Goal: Transaction & Acquisition: Purchase product/service

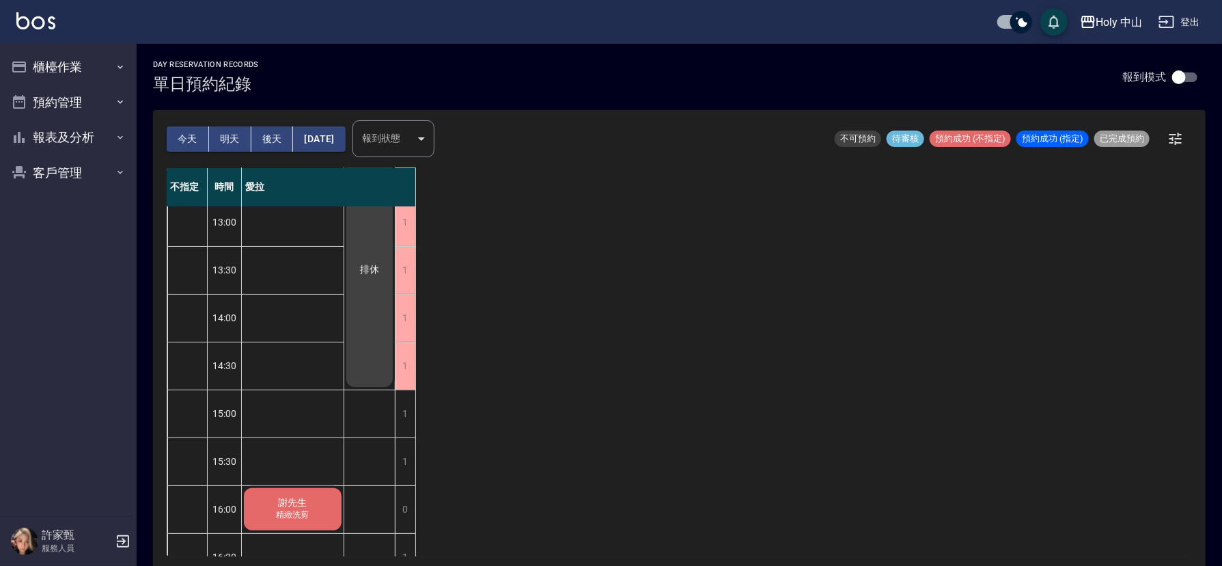
scroll to position [307, 0]
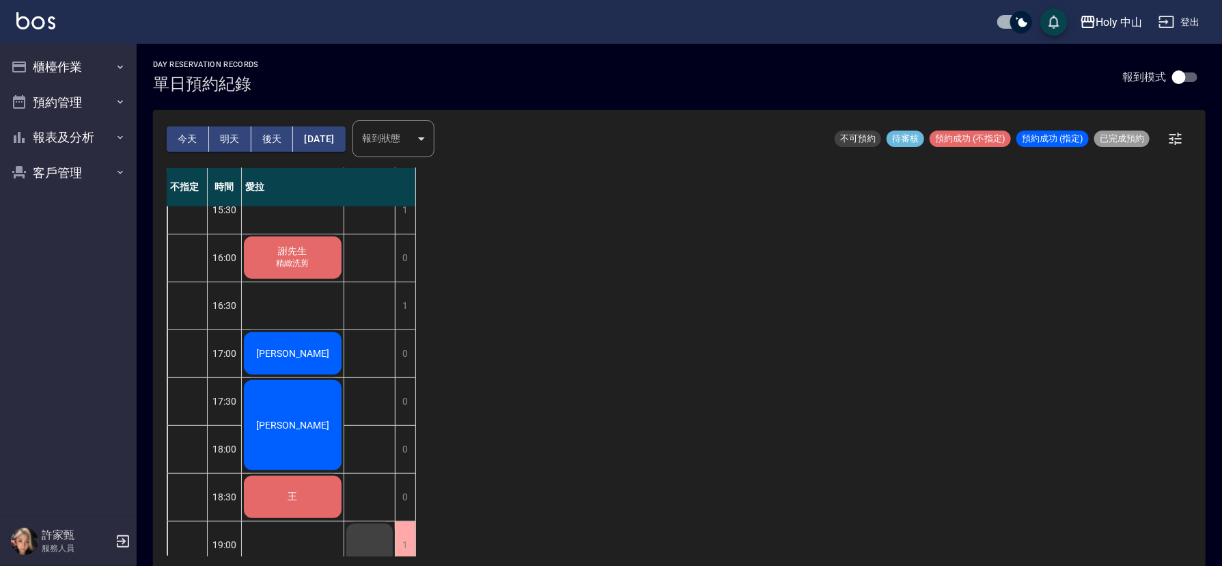
click at [309, 256] on div "謝先生 精緻洗剪" at bounding box center [293, 257] width 102 height 46
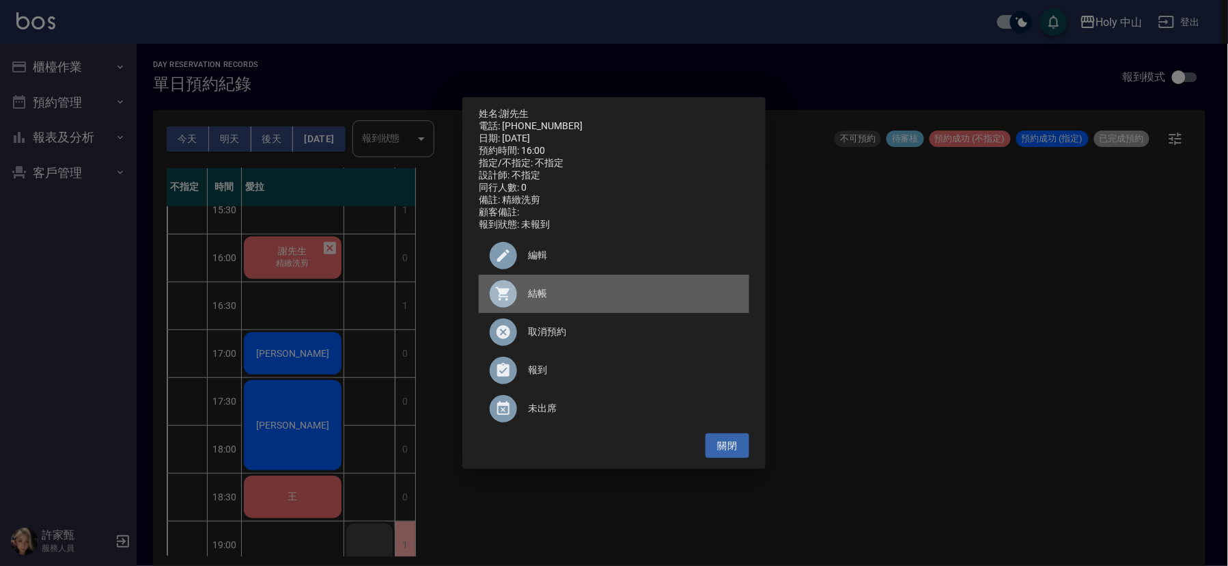
click at [522, 292] on div at bounding box center [509, 293] width 38 height 27
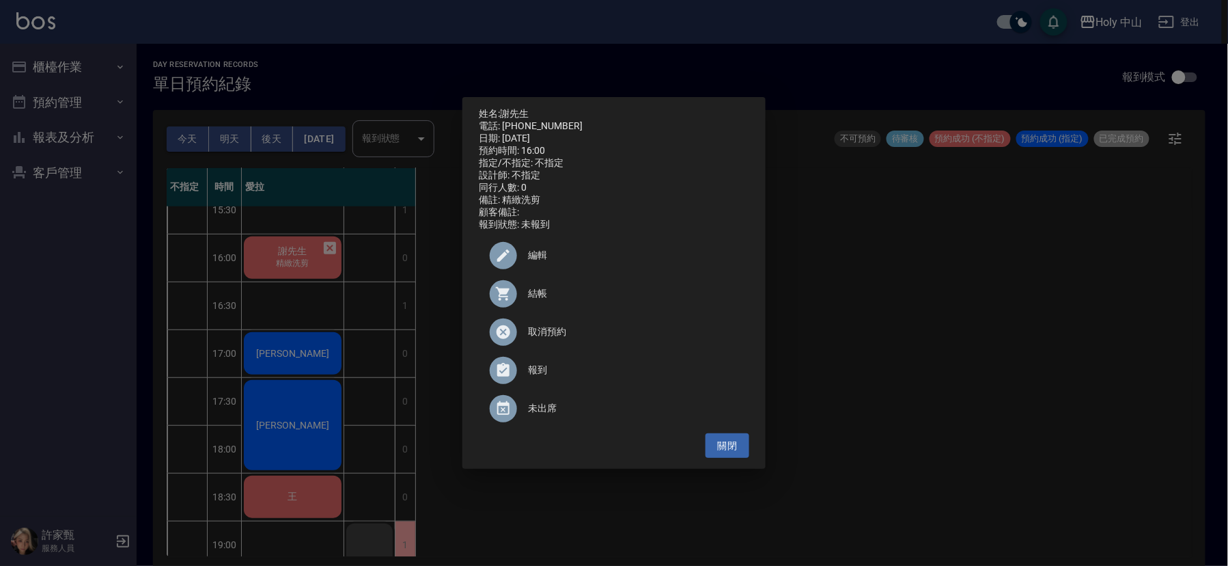
click at [1030, 327] on div "姓名: [PERSON_NAME]先生 電話: [PHONE_NUMBER] 日期: [DATE] 預約時間: 16:00 指定/不指定: 不指定 設計師: …" at bounding box center [614, 283] width 1228 height 566
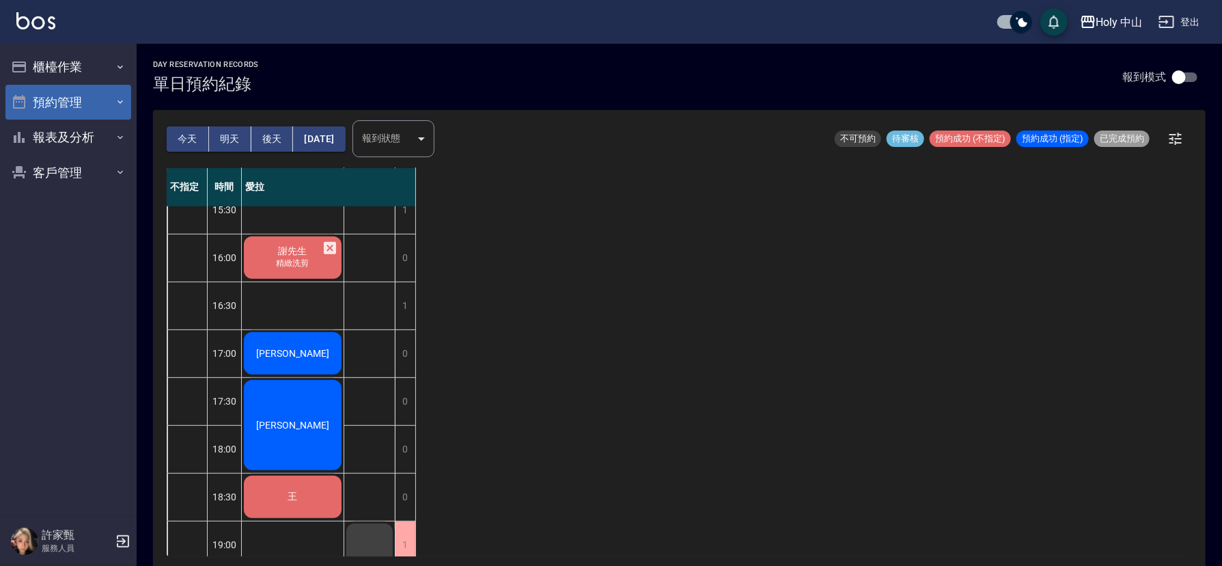
click at [52, 102] on button "預約管理" at bounding box center [68, 103] width 126 height 36
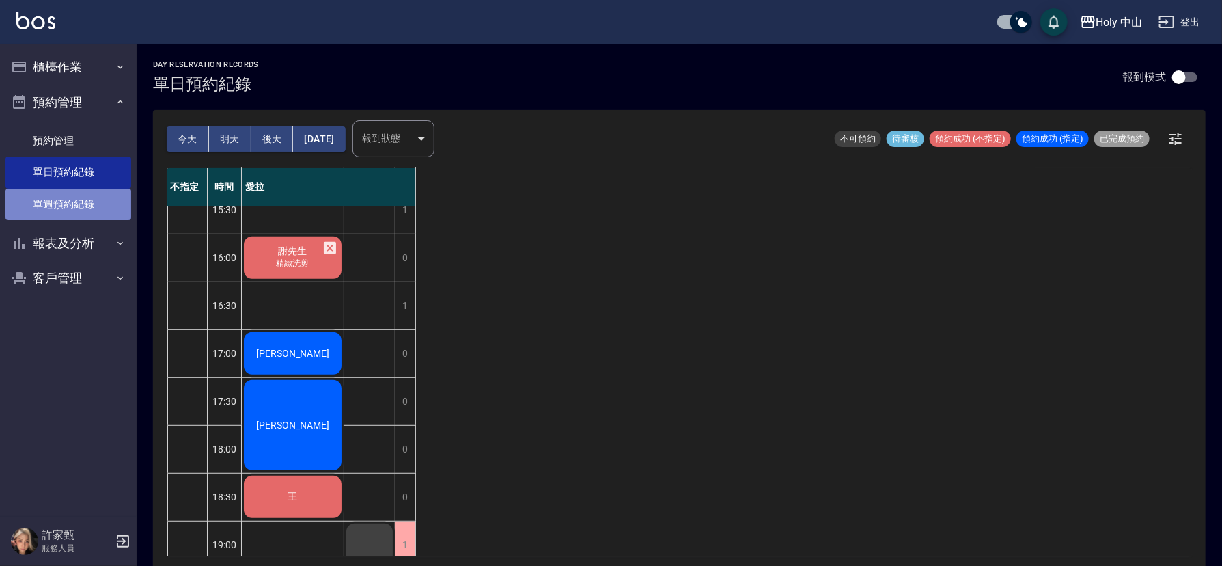
click at [102, 203] on link "單週預約紀錄" at bounding box center [68, 204] width 126 height 31
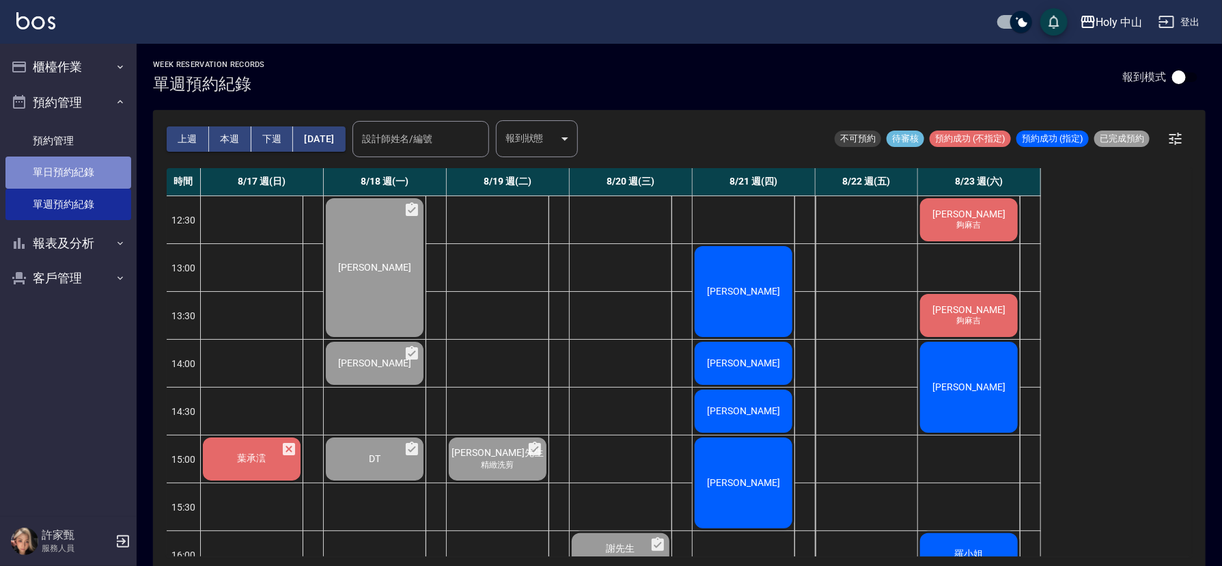
click at [55, 165] on link "單日預約紀錄" at bounding box center [68, 171] width 126 height 31
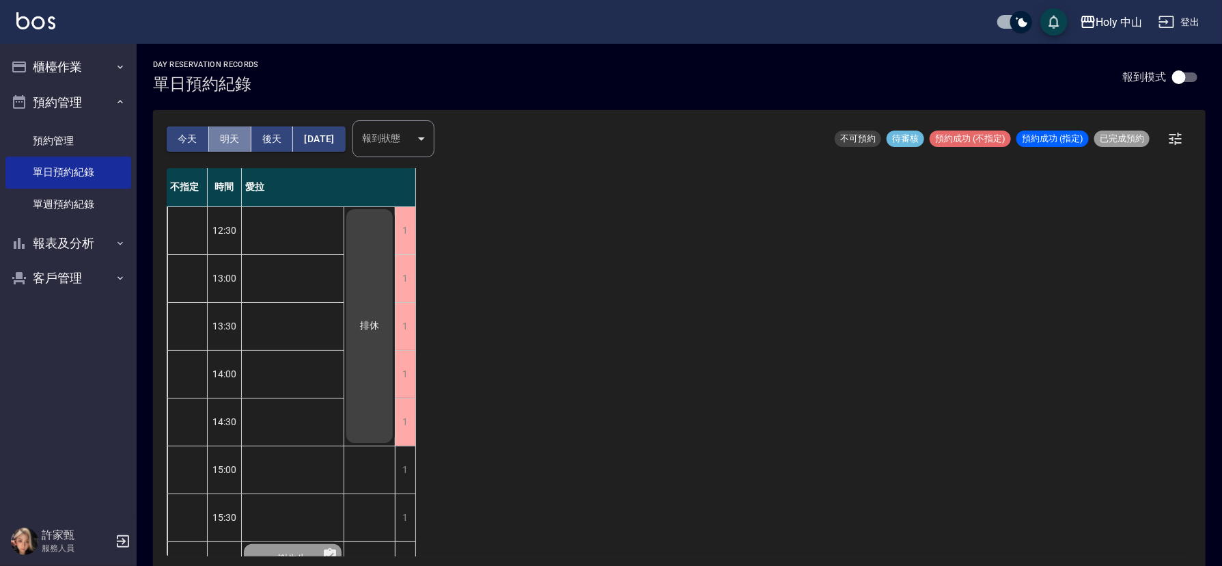
click at [236, 140] on button "明天" at bounding box center [230, 138] width 42 height 25
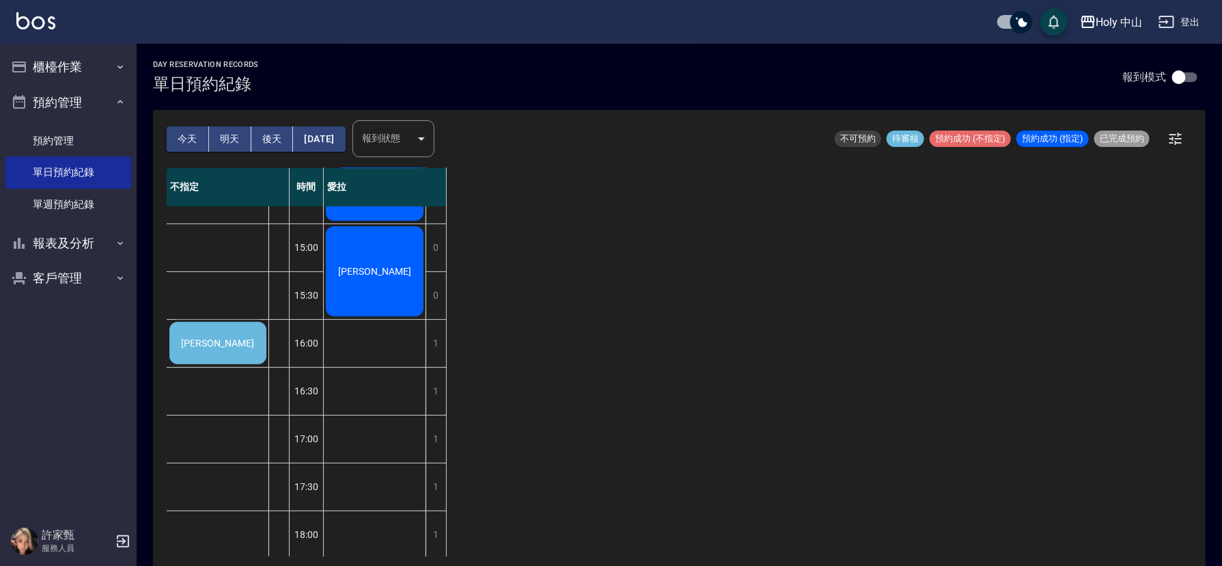
scroll to position [102, 0]
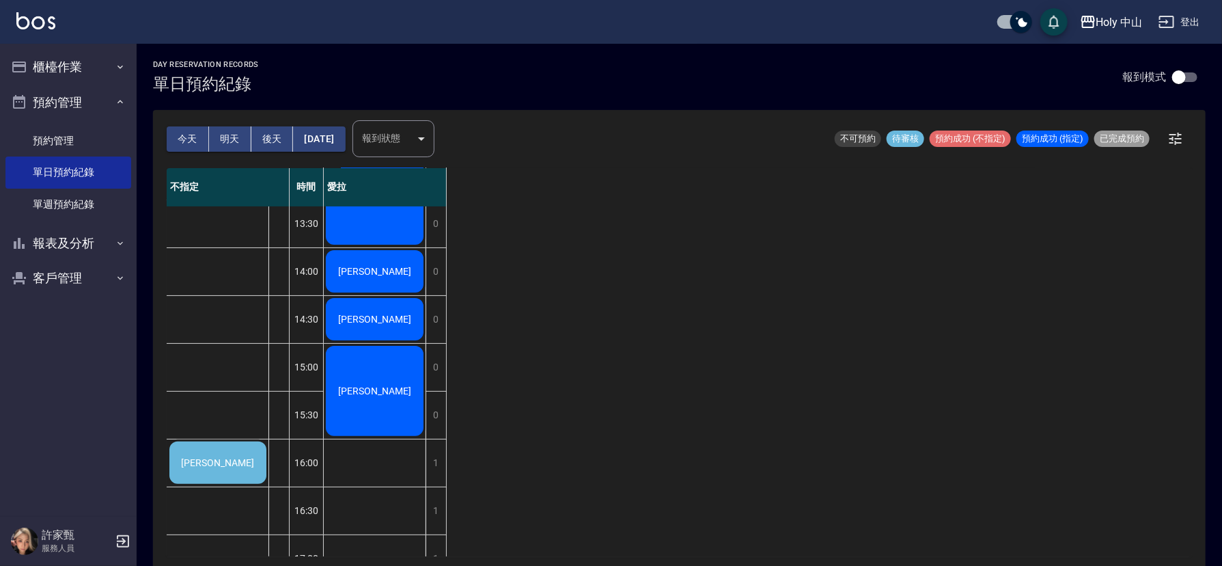
click at [238, 466] on div "[PERSON_NAME]" at bounding box center [217, 462] width 101 height 46
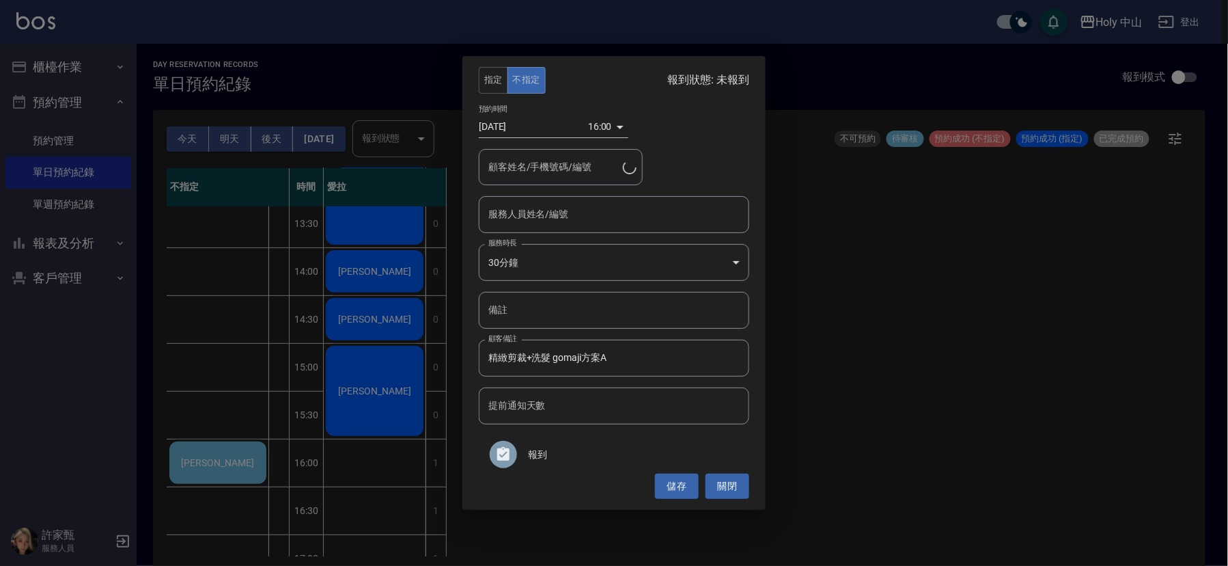
type input "[PERSON_NAME]/0983381690"
click at [619, 212] on input "服務人員姓名/編號" at bounding box center [614, 214] width 258 height 24
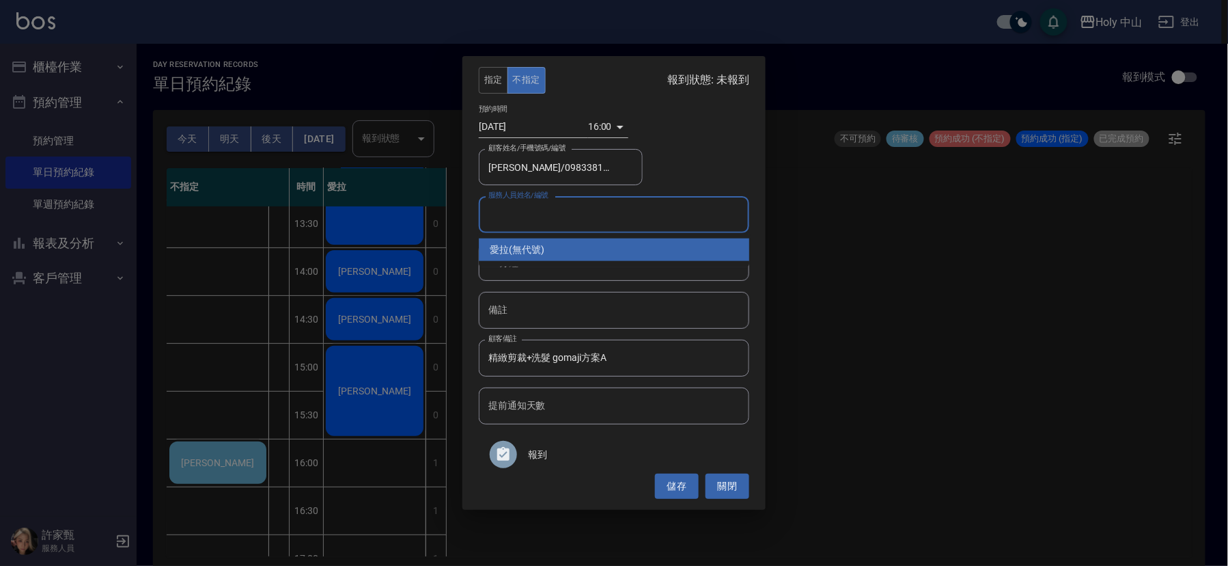
click at [541, 251] on div "愛拉 (無代號)" at bounding box center [614, 249] width 271 height 23
type input "愛拉(無代號)"
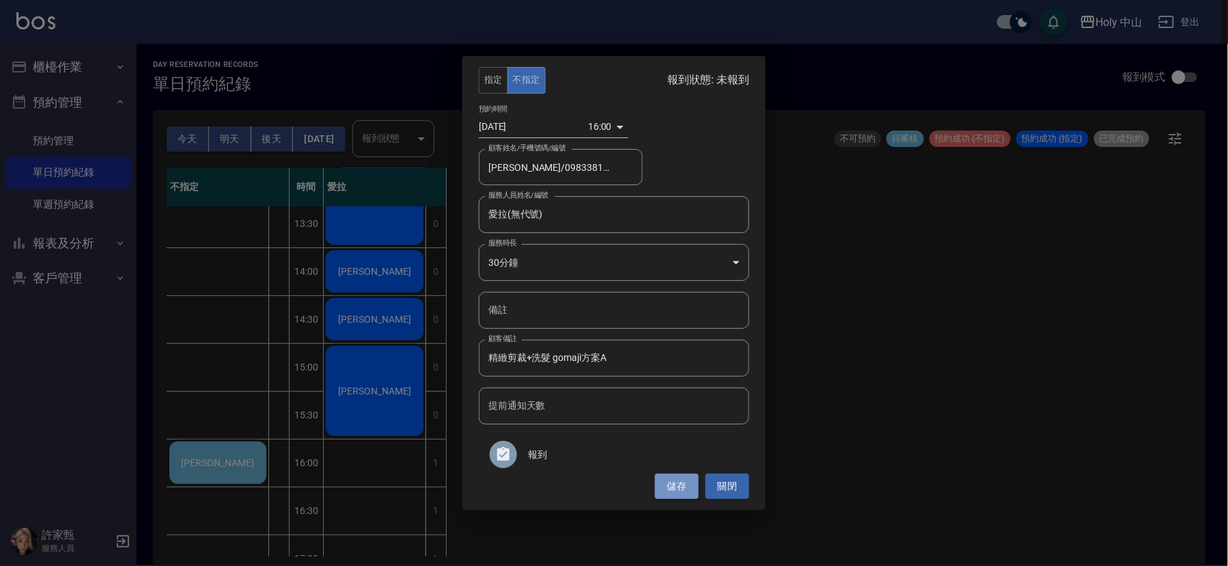
click at [678, 480] on button "儲存" at bounding box center [677, 485] width 44 height 25
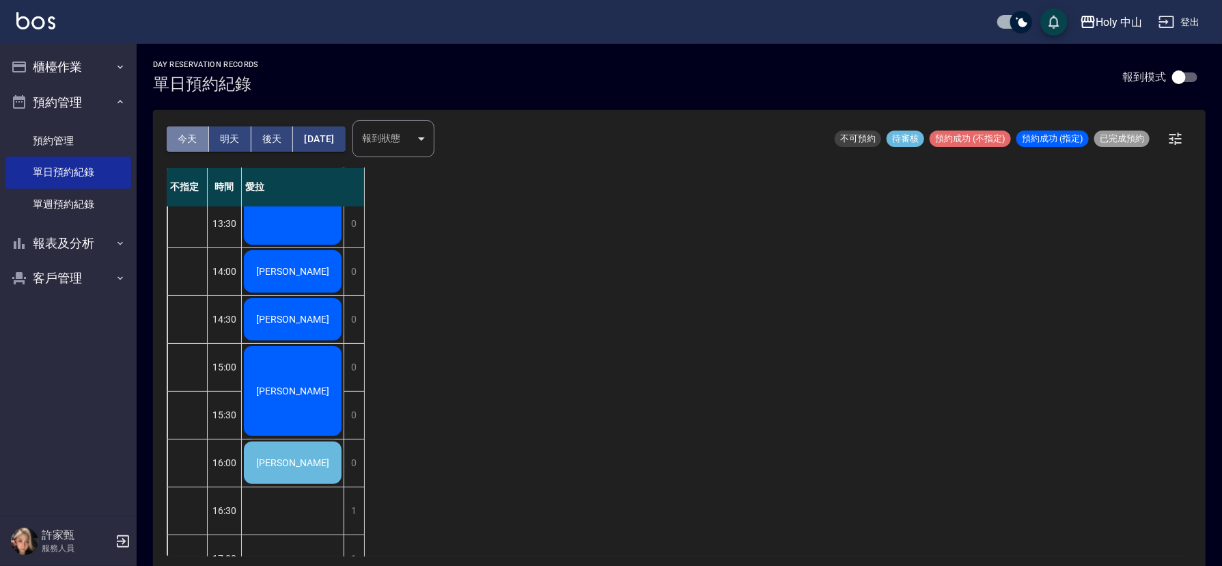
click at [181, 135] on button "今天" at bounding box center [188, 138] width 42 height 25
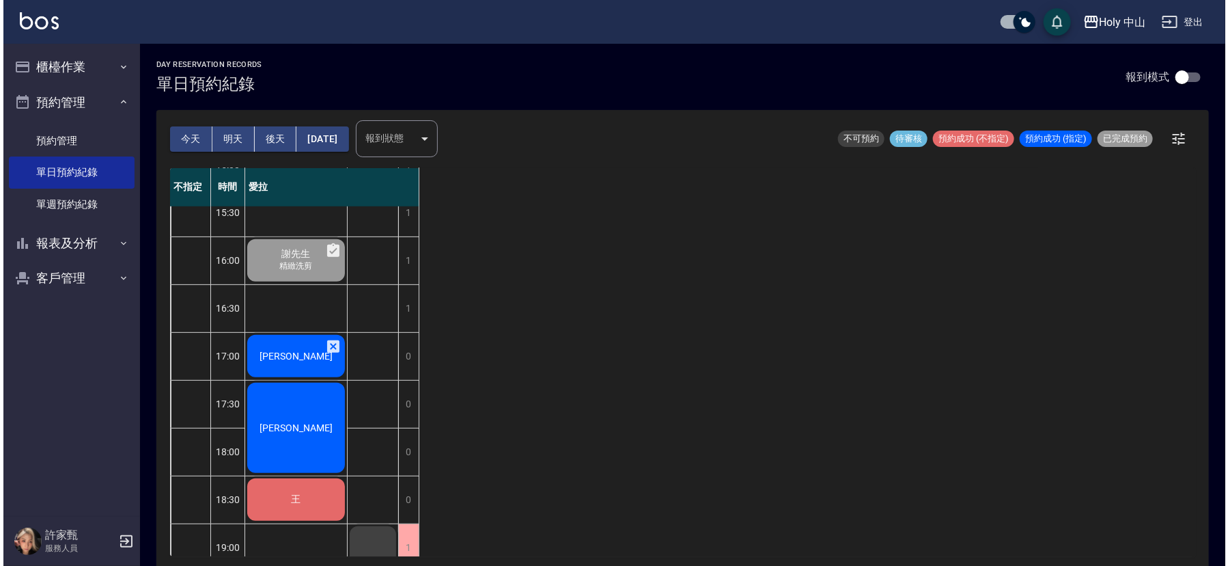
scroll to position [410, 0]
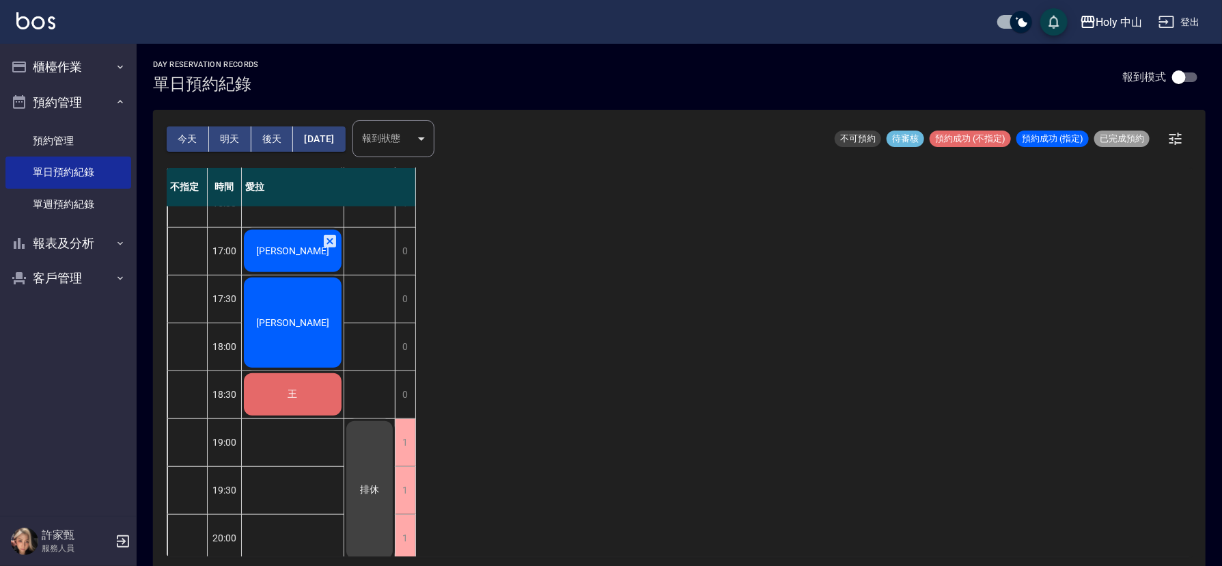
click at [285, 155] on span "[PERSON_NAME]" at bounding box center [293, 149] width 34 height 12
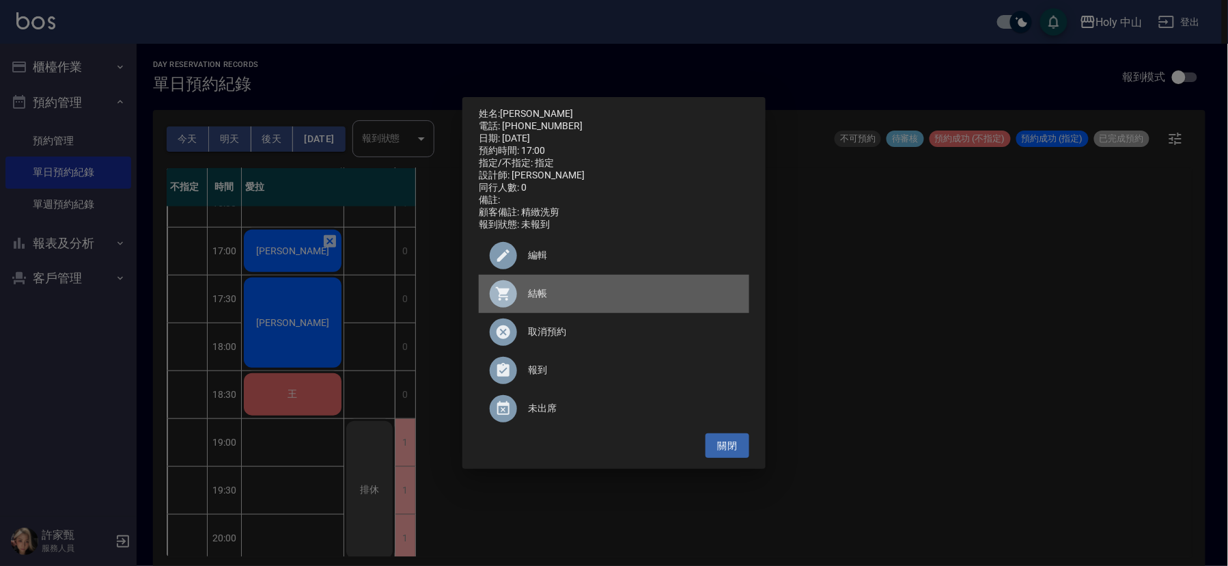
click at [522, 304] on div at bounding box center [509, 293] width 38 height 27
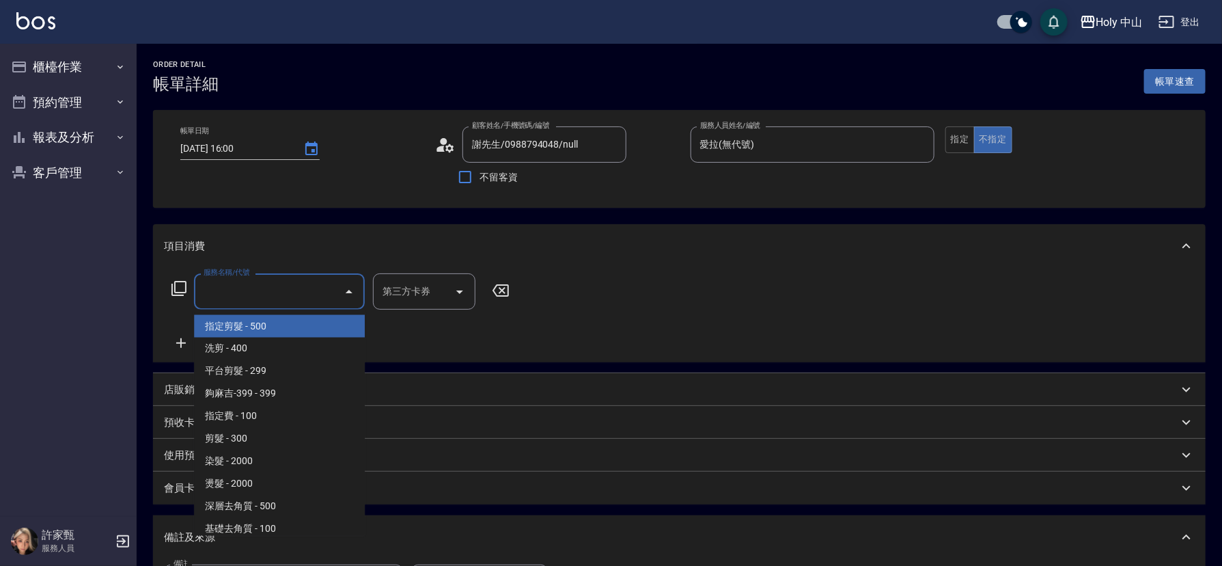
click at [251, 299] on input "服務名稱/代號" at bounding box center [269, 291] width 138 height 24
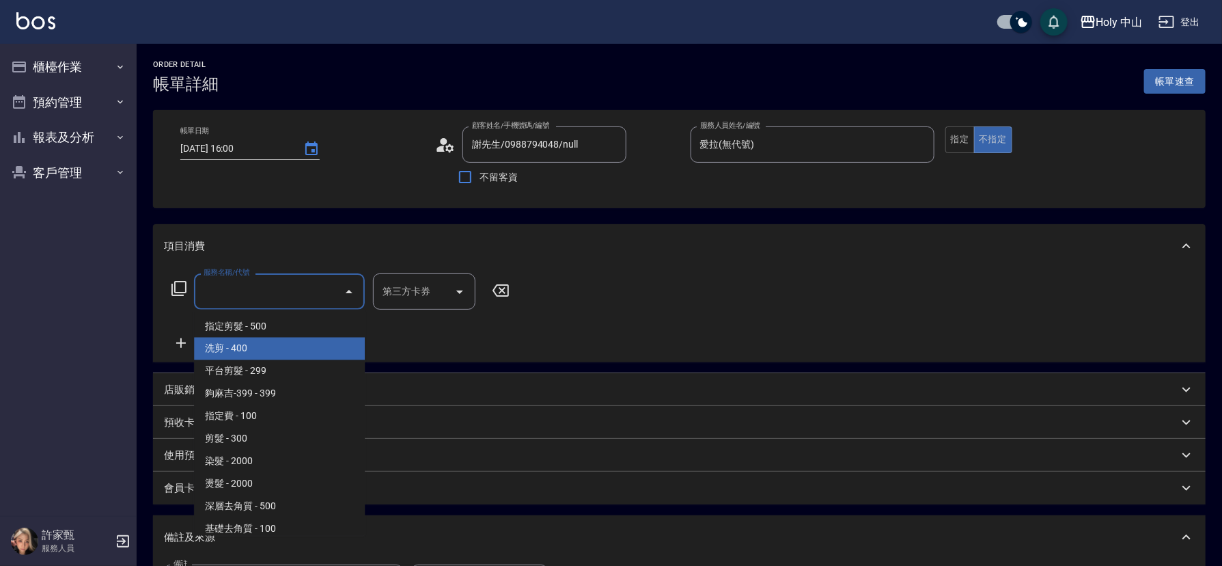
click at [255, 355] on span "洗剪 - 400" at bounding box center [279, 348] width 171 height 23
type input "洗剪(3)"
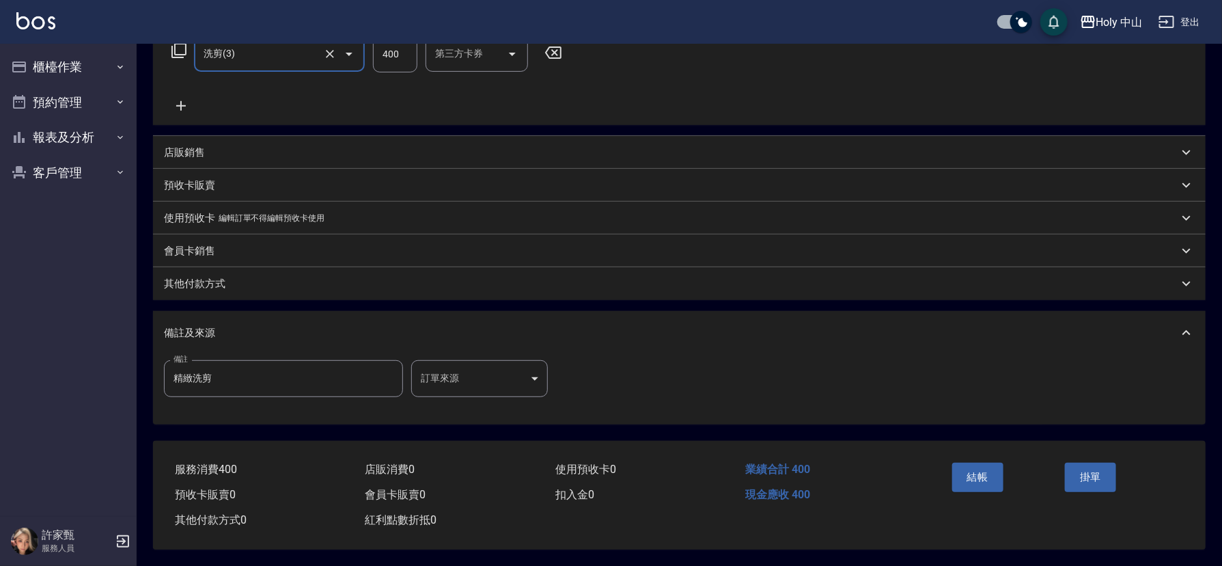
scroll to position [243, 0]
click at [497, 374] on body "Holy 中山 登出 櫃檯作業 打帳單 帳單列表 營業儀表板 現場電腦打卡 預約管理 預約管理 單日預約紀錄 單週預約紀錄 報表及分析 報表目錄 店家日報表 …" at bounding box center [611, 163] width 1222 height 803
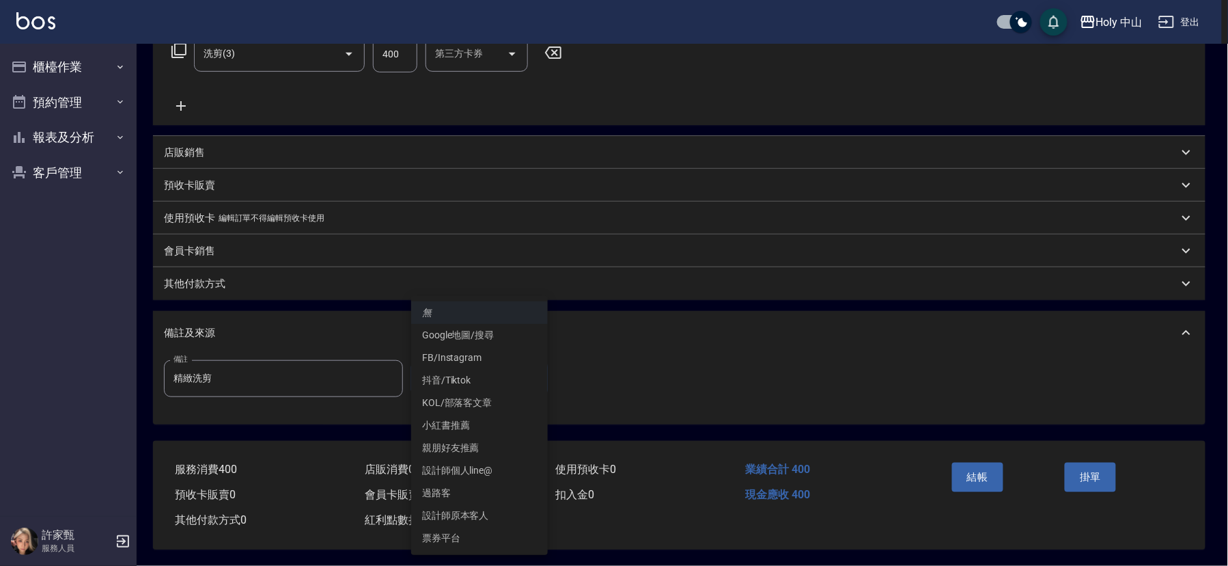
click at [484, 334] on li "Google地圖/搜尋" at bounding box center [479, 335] width 137 height 23
type input "Google地圖/搜尋"
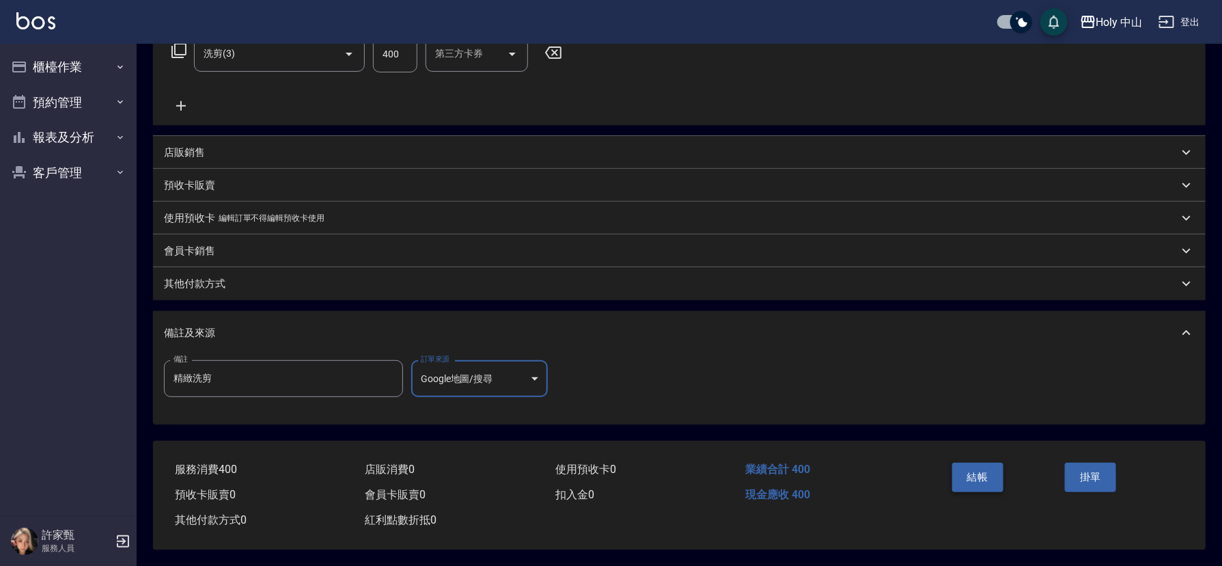
click at [978, 466] on button "結帳" at bounding box center [977, 477] width 51 height 29
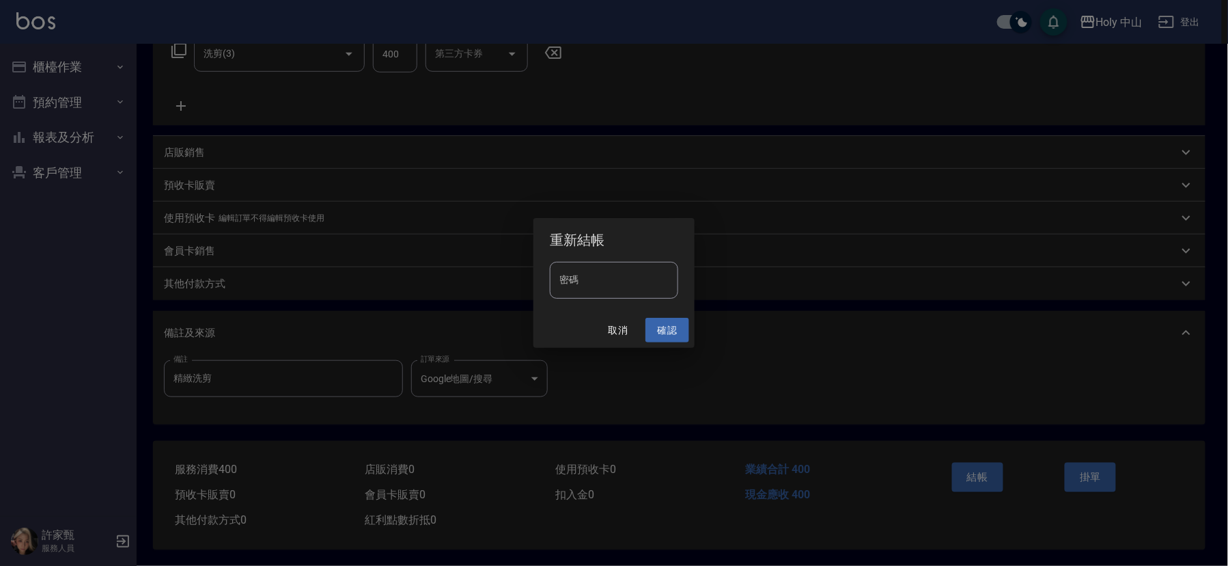
click at [668, 332] on button "確認" at bounding box center [668, 330] width 44 height 25
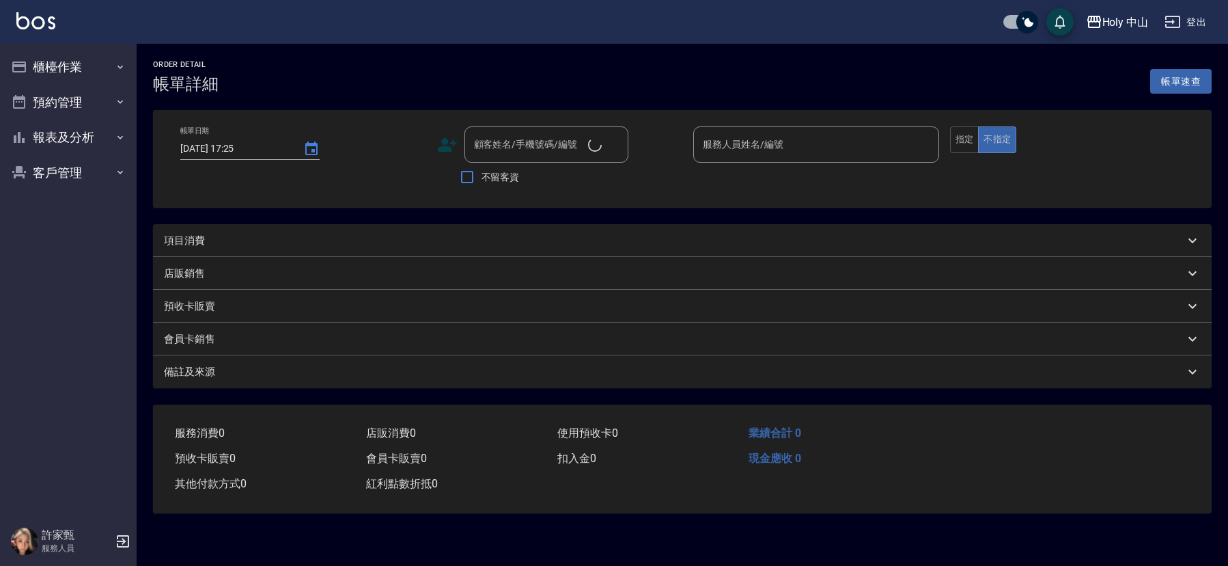
type input "[DATE] 17:00"
type input "愛拉(無代號)"
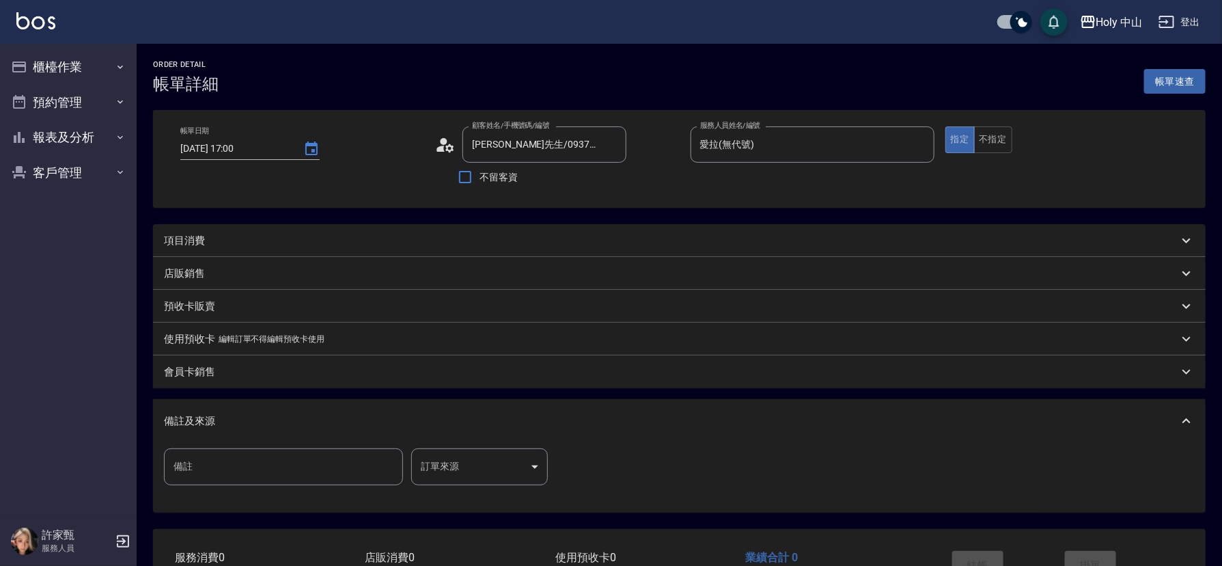
type input "杜先生/0937989346/"
click at [317, 241] on div "項目消費" at bounding box center [671, 241] width 1015 height 14
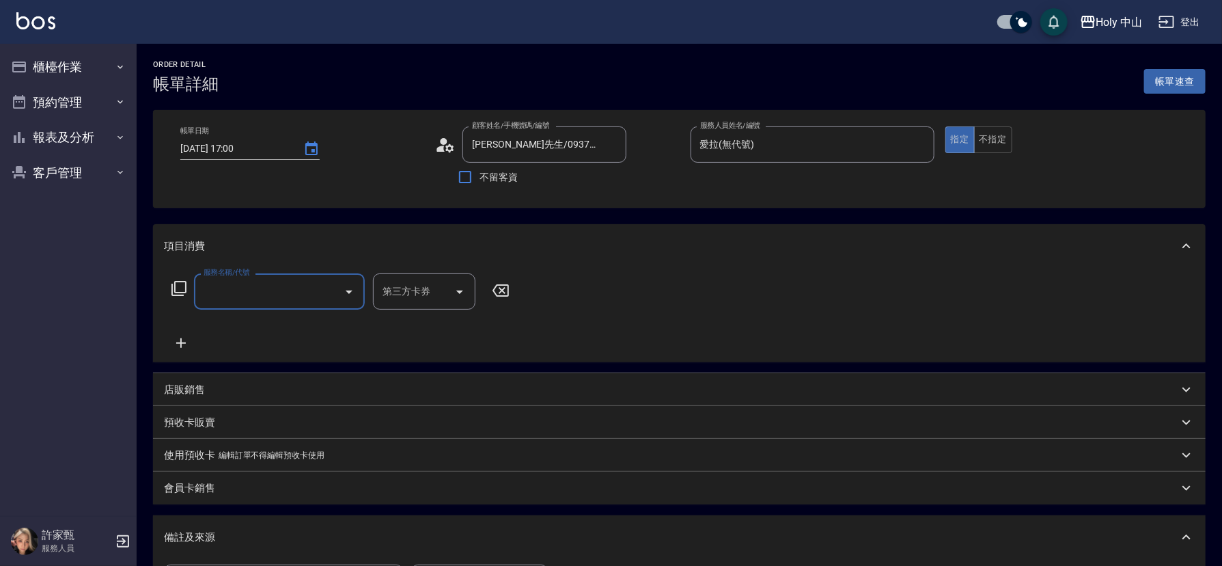
click at [282, 294] on input "服務名稱/代號" at bounding box center [269, 291] width 138 height 24
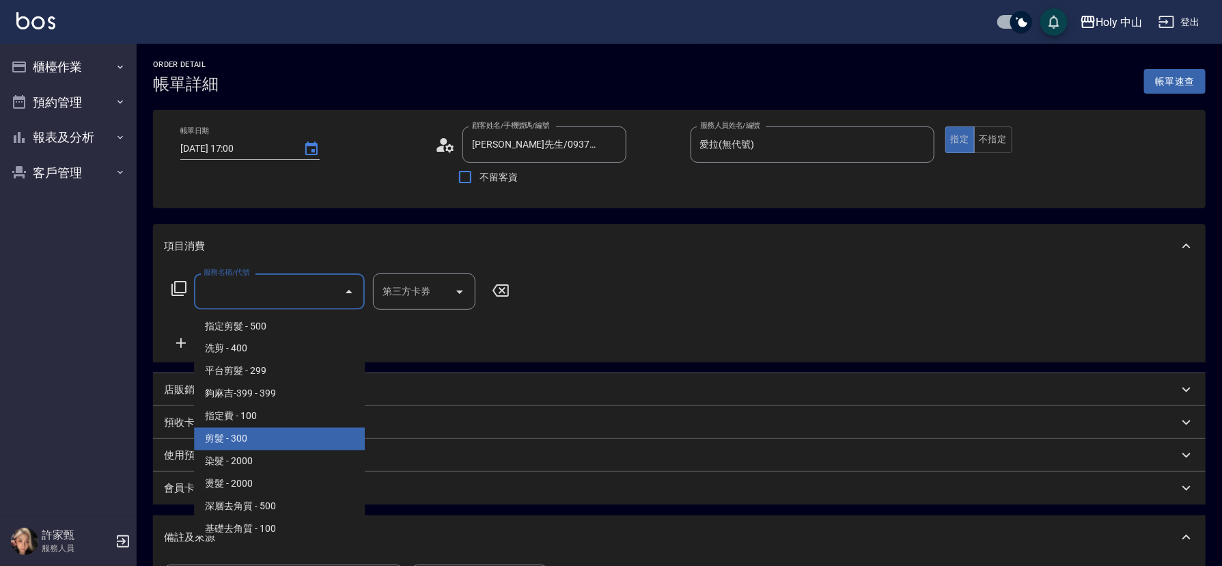
click at [243, 443] on span "剪髮 - 300" at bounding box center [279, 439] width 171 height 23
type input "剪髮(C02)"
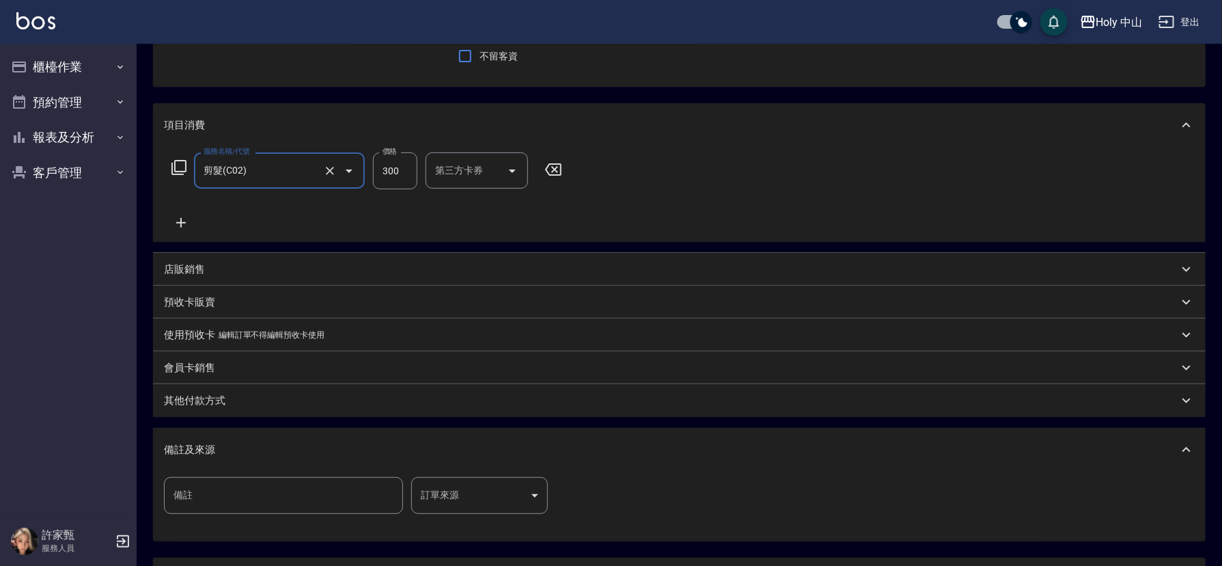
scroll to position [205, 0]
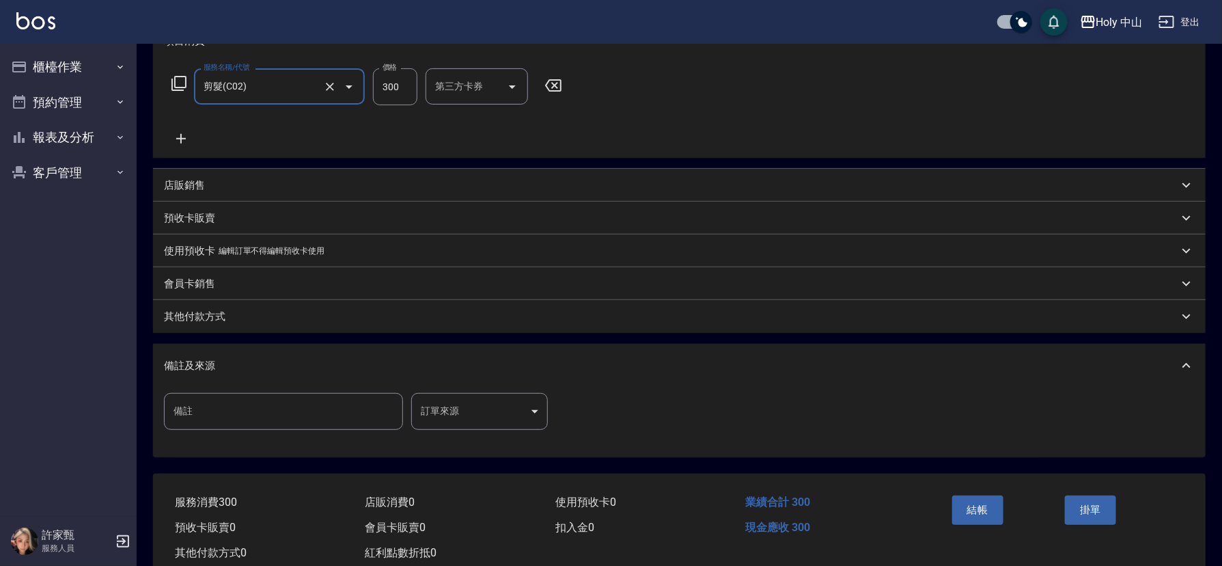
click at [454, 406] on body "Holy 中山 登出 櫃檯作業 打帳單 帳單列表 營業儀表板 現場電腦打卡 預約管理 預約管理 單日預約紀錄 單週預約紀錄 報表及分析 報表目錄 店家日報表 …" at bounding box center [611, 196] width 1222 height 803
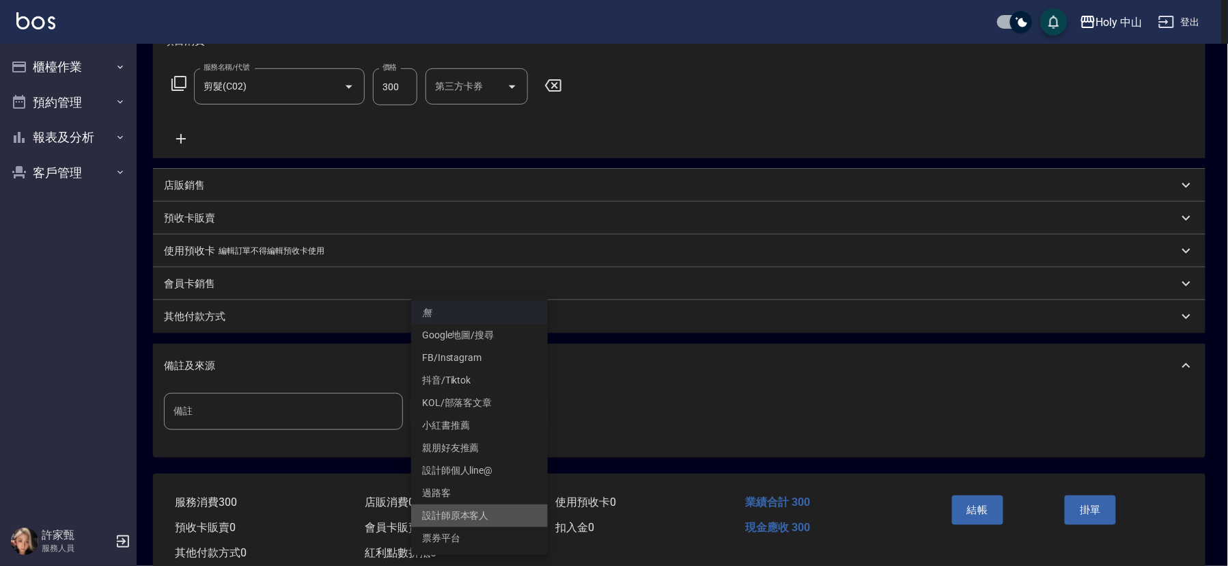
click at [443, 511] on li "設計師原本客人" at bounding box center [479, 515] width 137 height 23
type input "設計師原本客人"
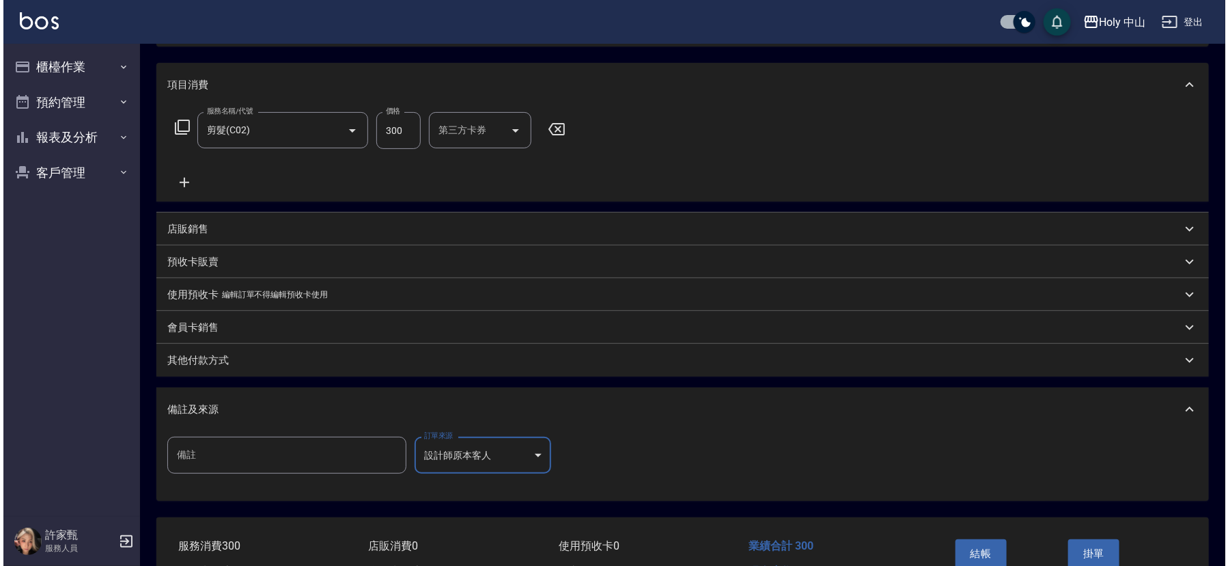
scroll to position [243, 0]
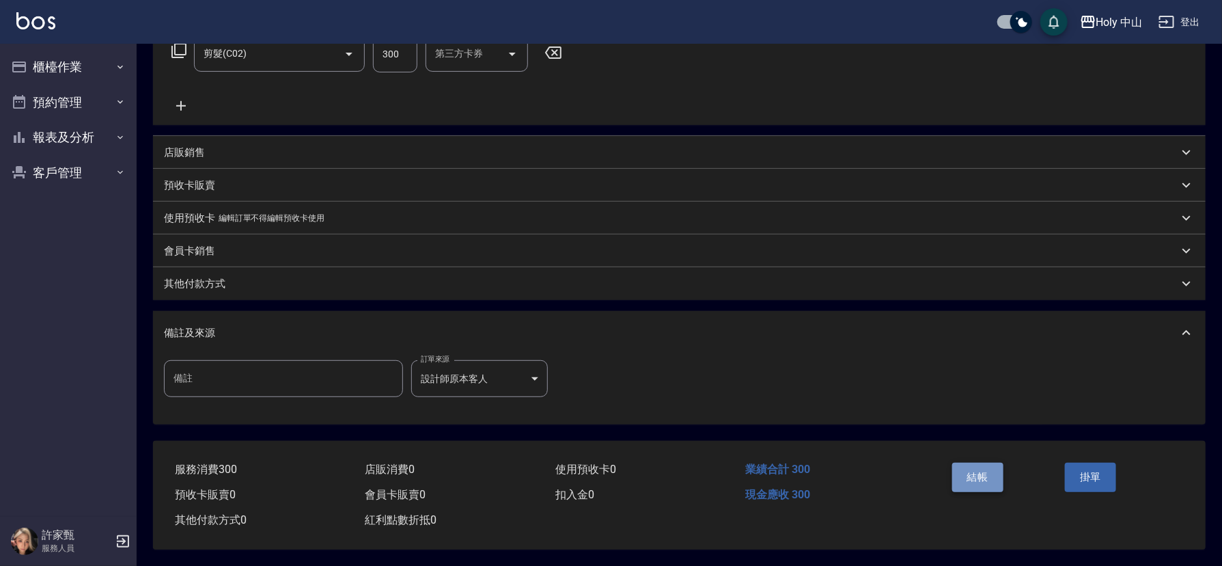
click at [988, 469] on button "結帳" at bounding box center [977, 477] width 51 height 29
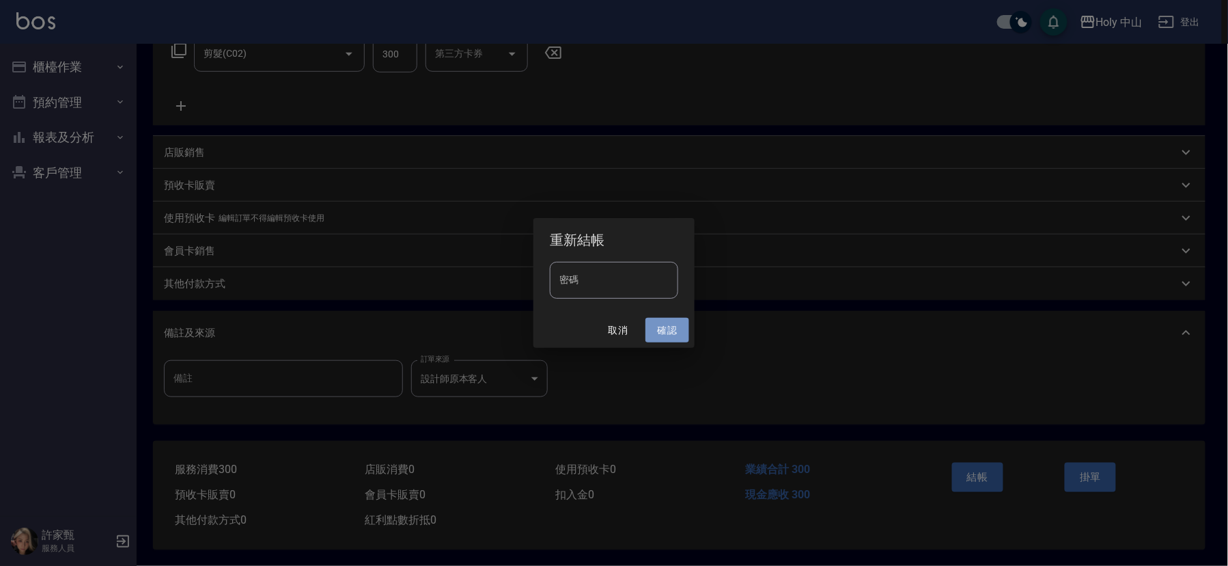
click at [678, 333] on button "確認" at bounding box center [668, 330] width 44 height 25
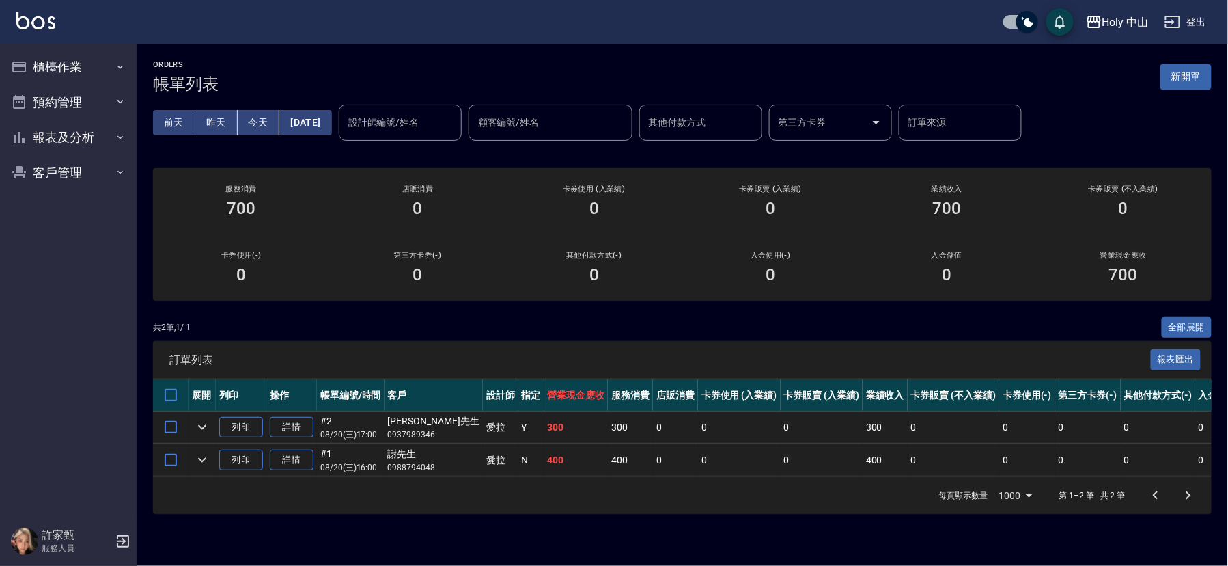
drag, startPoint x: 797, startPoint y: 330, endPoint x: 917, endPoint y: 430, distance: 156.1
click at [800, 332] on div "共 2 筆, 1 / 1 全部展開" at bounding box center [682, 327] width 1059 height 21
